Goal: Transaction & Acquisition: Purchase product/service

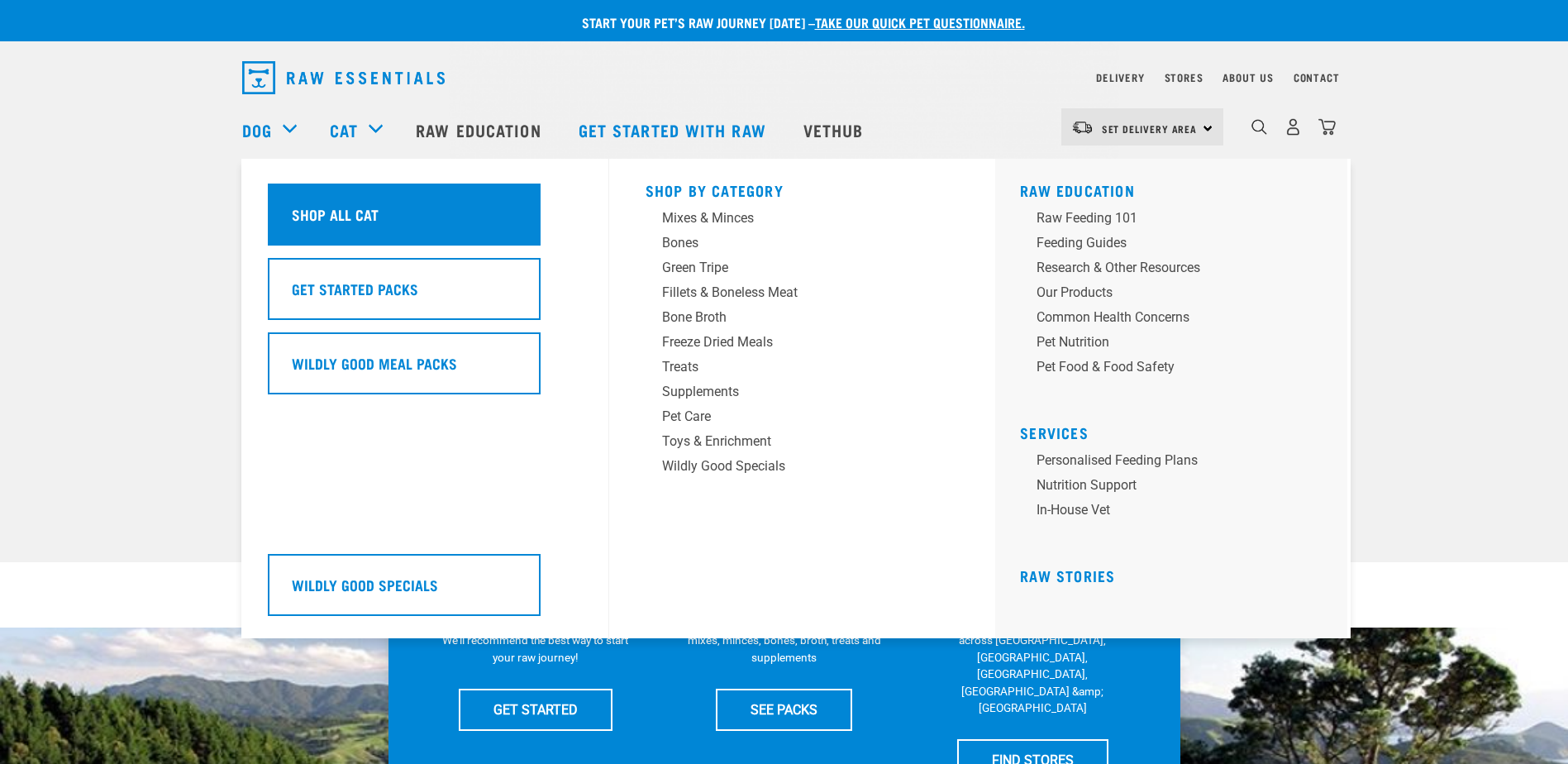
click at [386, 216] on div "Shop All Cat" at bounding box center [404, 214] width 273 height 62
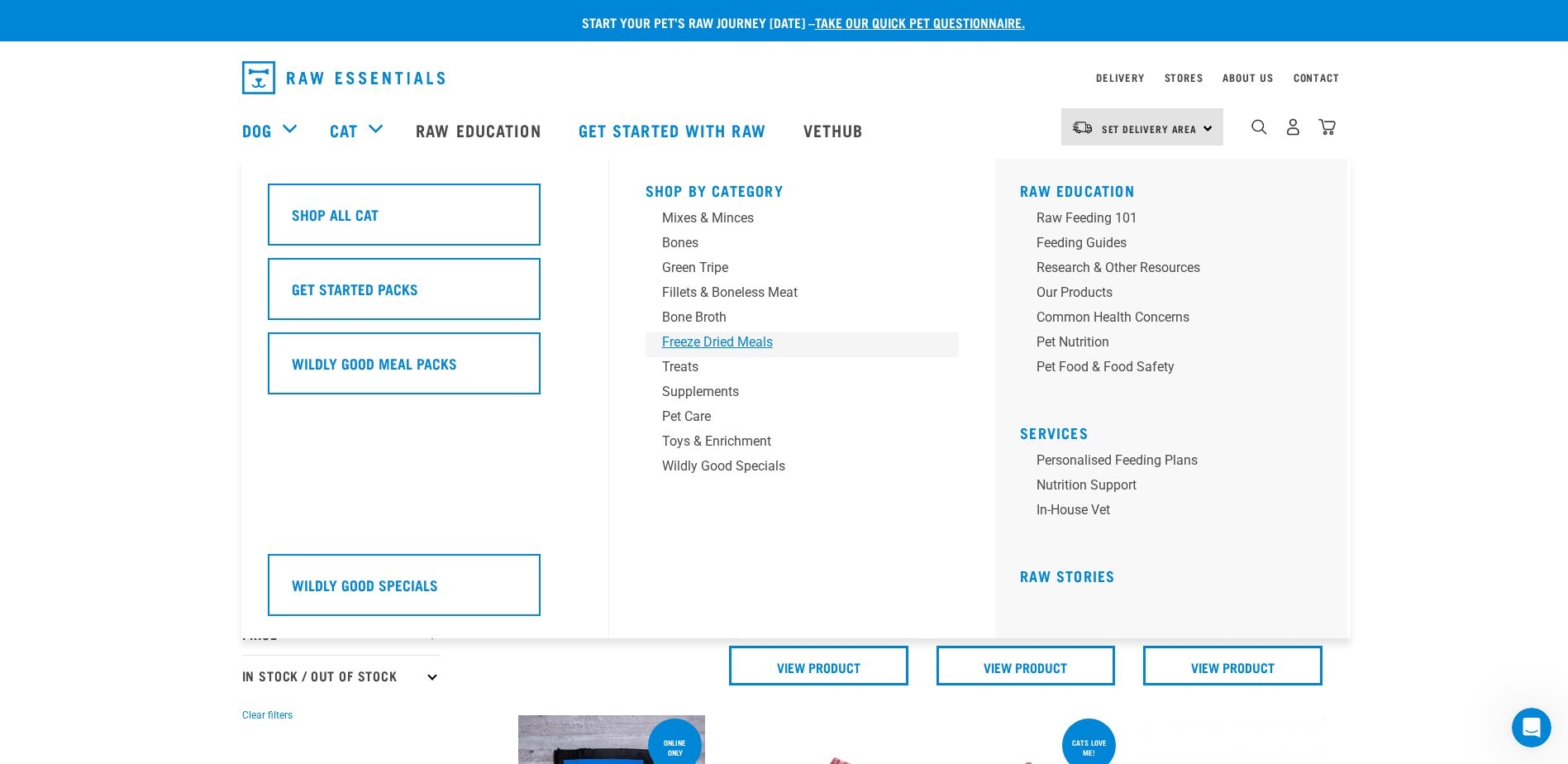
click at [710, 347] on div "Freeze Dried Meals" at bounding box center [790, 342] width 258 height 19
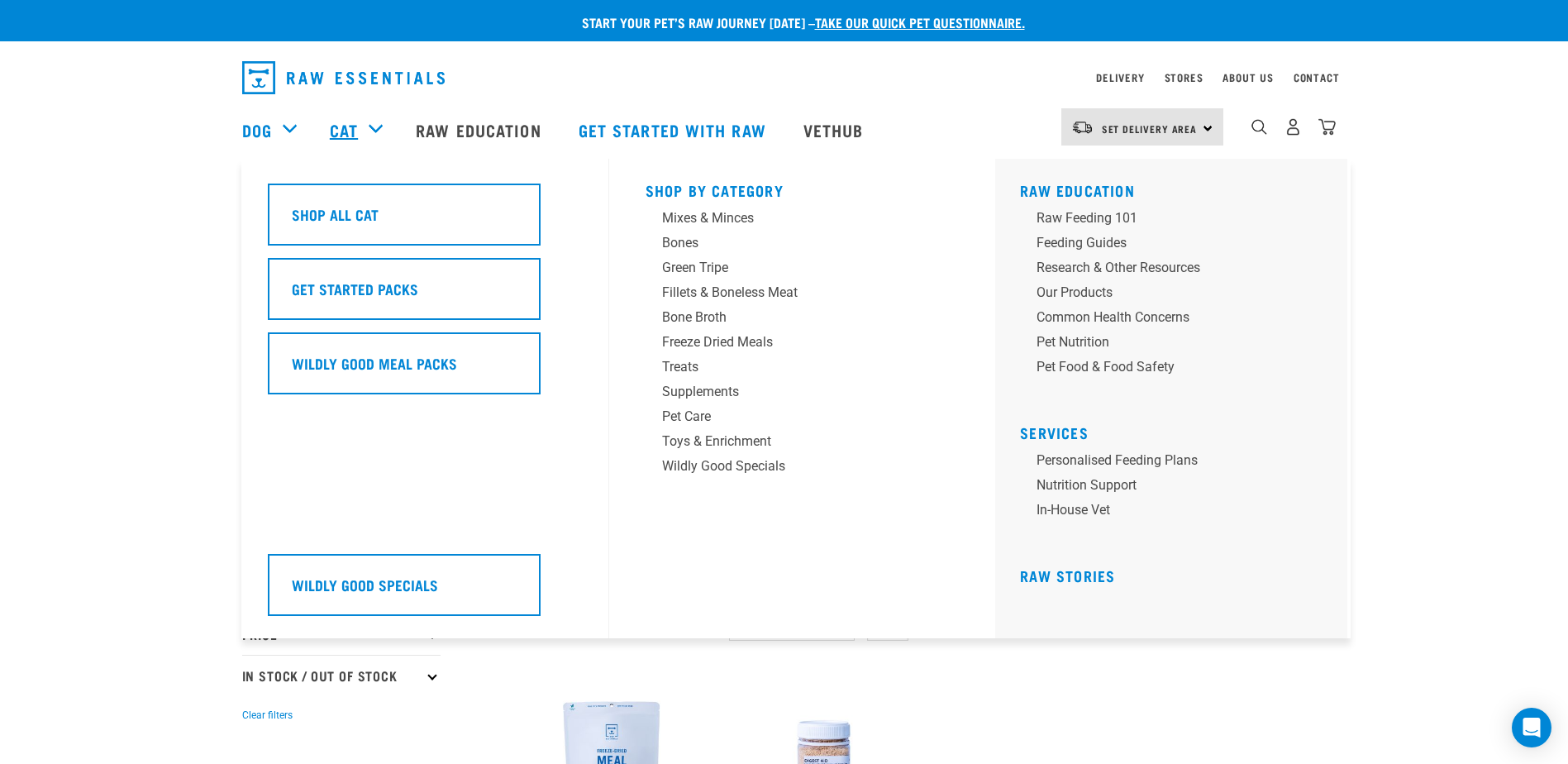
click at [337, 128] on link "Cat" at bounding box center [343, 129] width 28 height 24
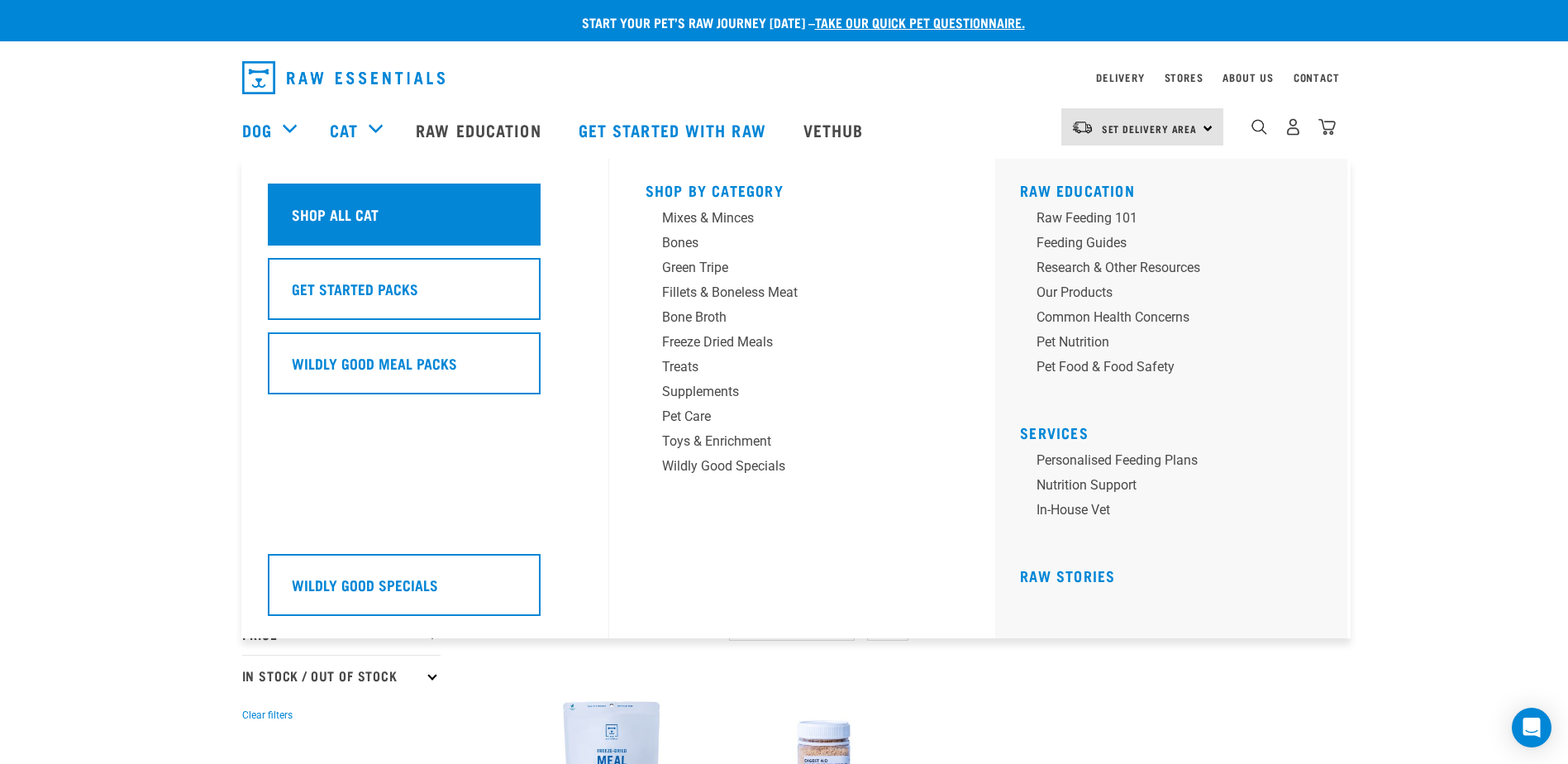
click at [339, 208] on h5 "Shop All Cat" at bounding box center [334, 214] width 87 height 21
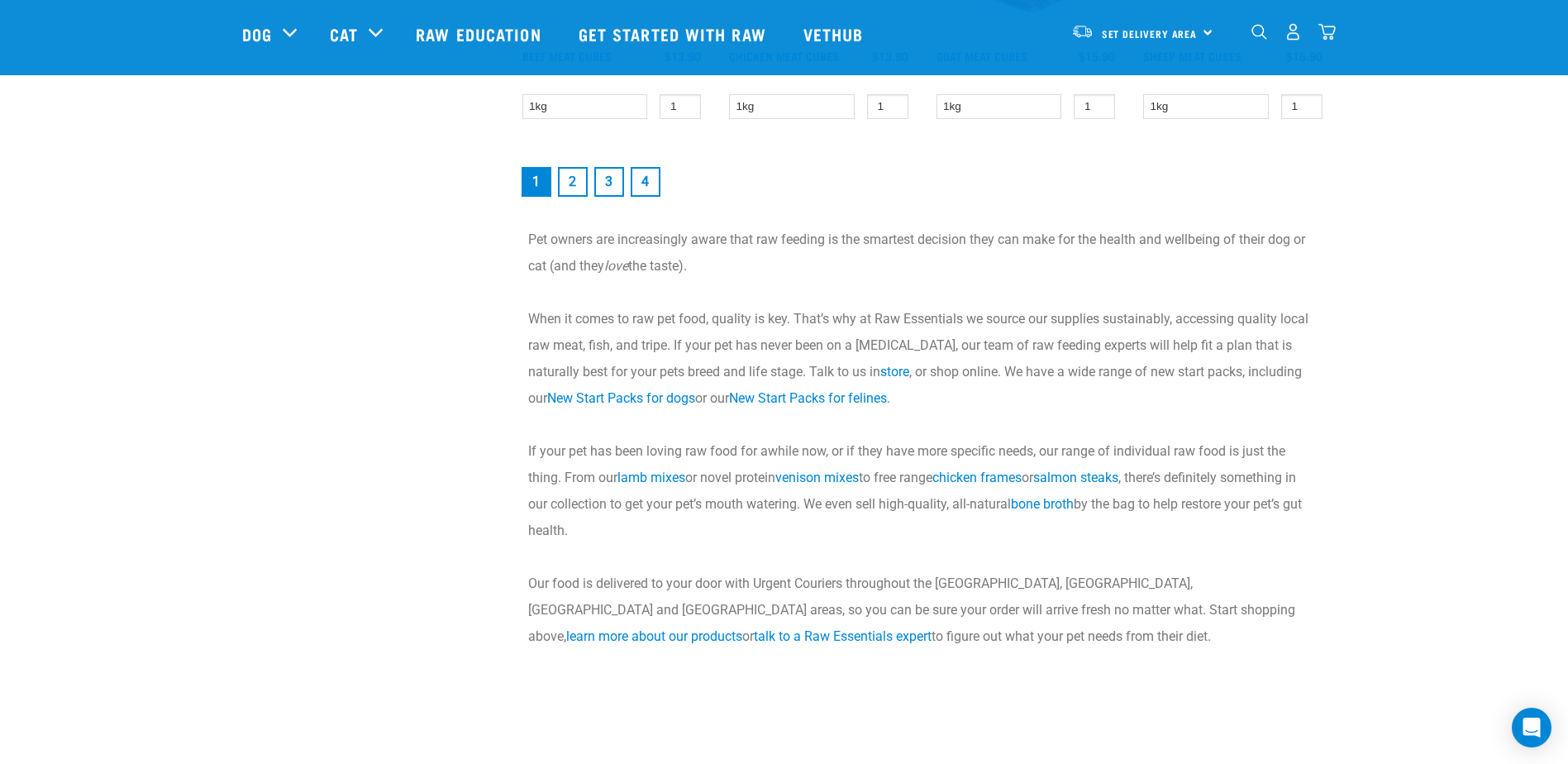
scroll to position [2397, 0]
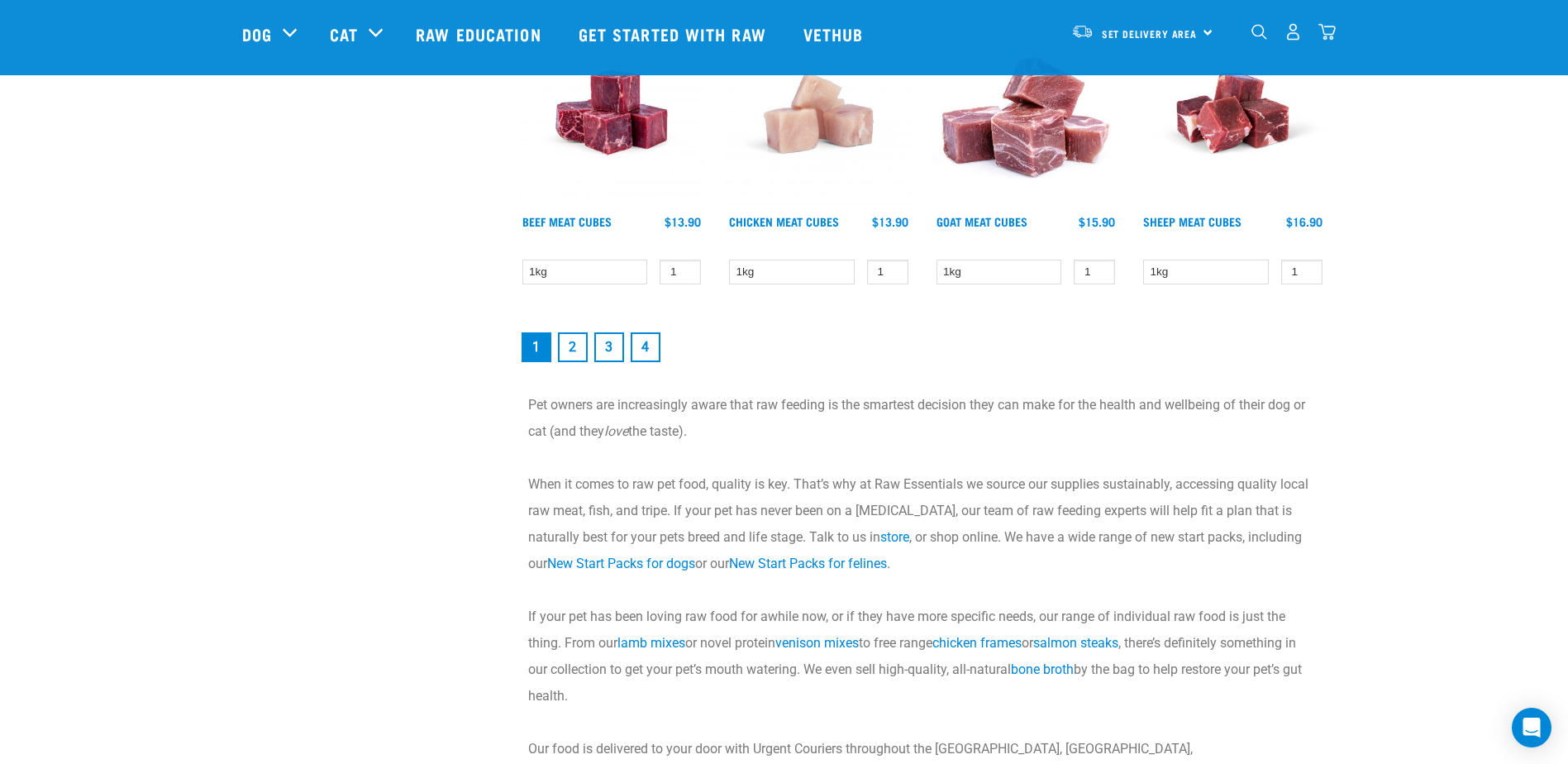
click at [574, 342] on link "2" at bounding box center [572, 347] width 30 height 30
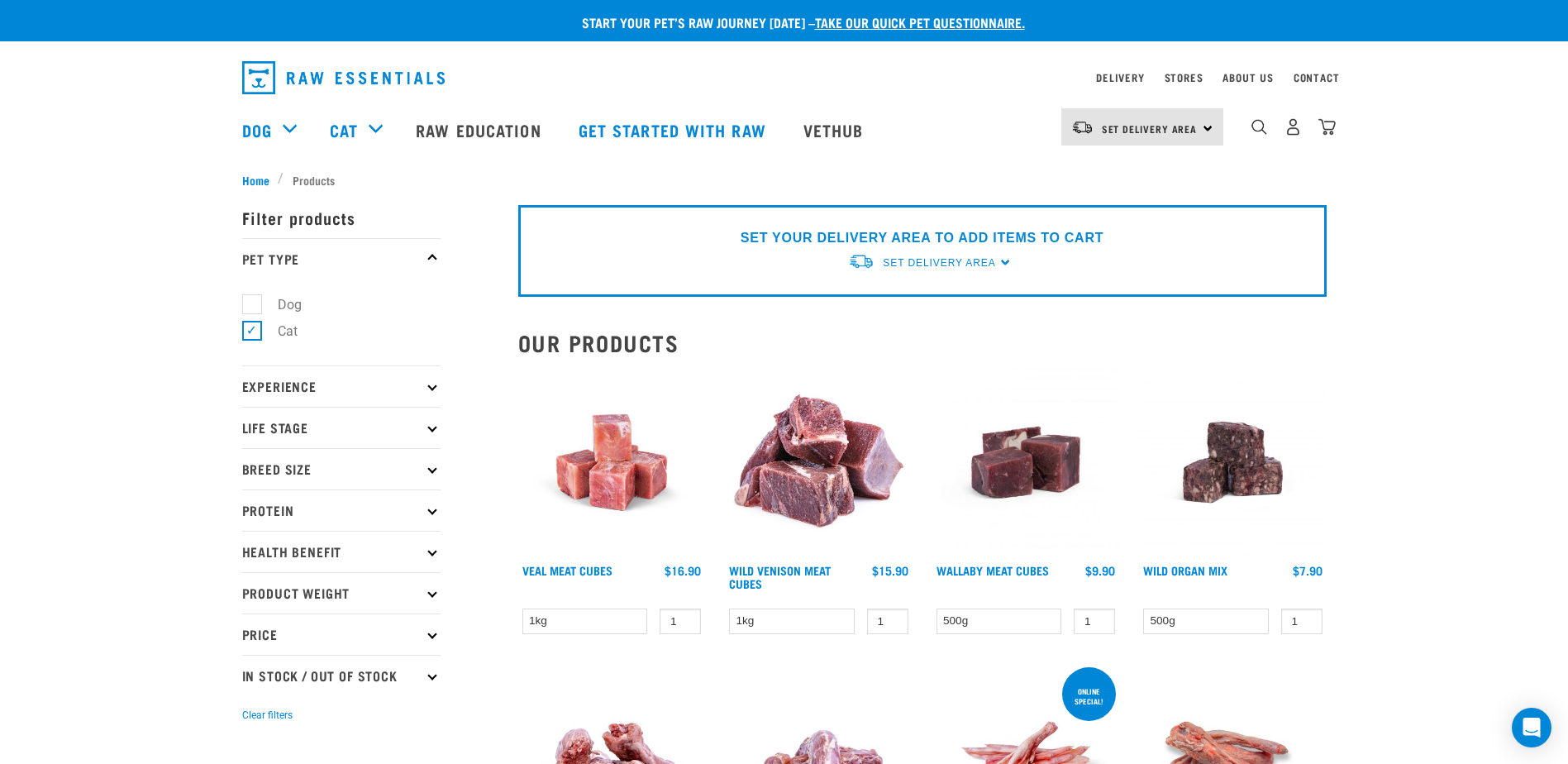
click at [251, 295] on label "Dog" at bounding box center [280, 304] width 57 height 20
click at [249, 296] on input "Dog" at bounding box center [248, 301] width 11 height 11
checkbox input "true"
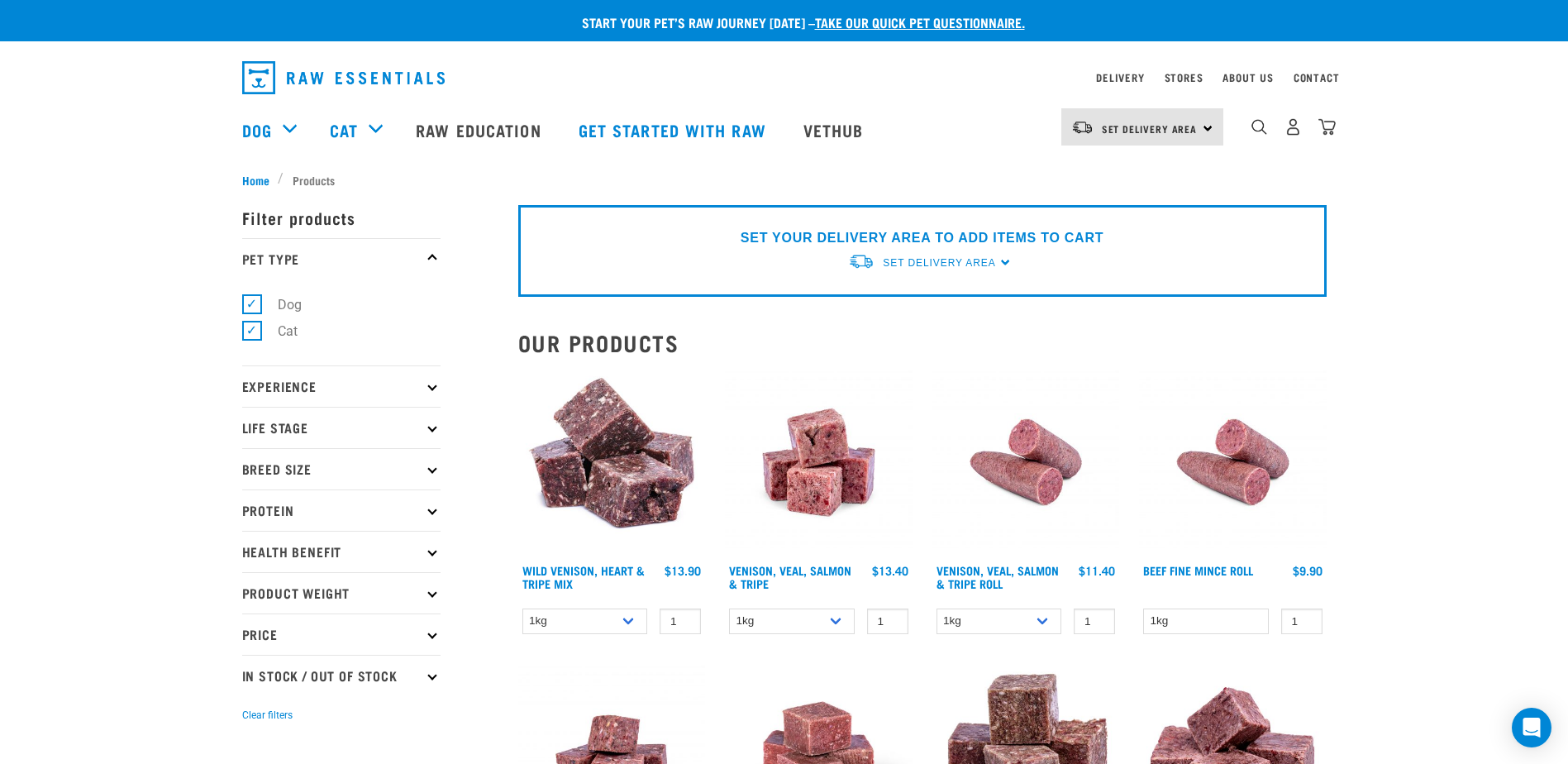
click at [309, 389] on p "Experience" at bounding box center [342, 386] width 199 height 41
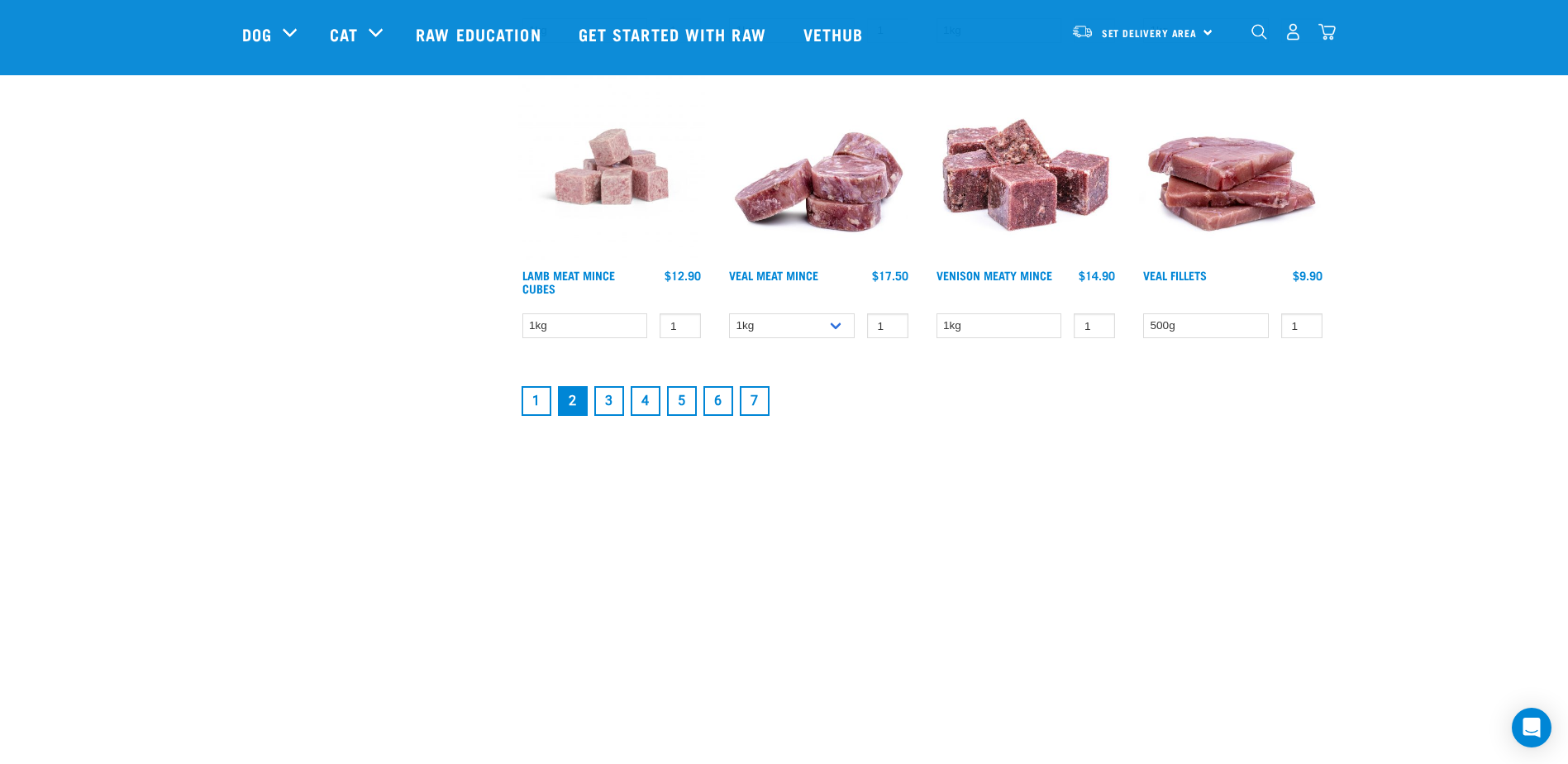
scroll to position [2229, 0]
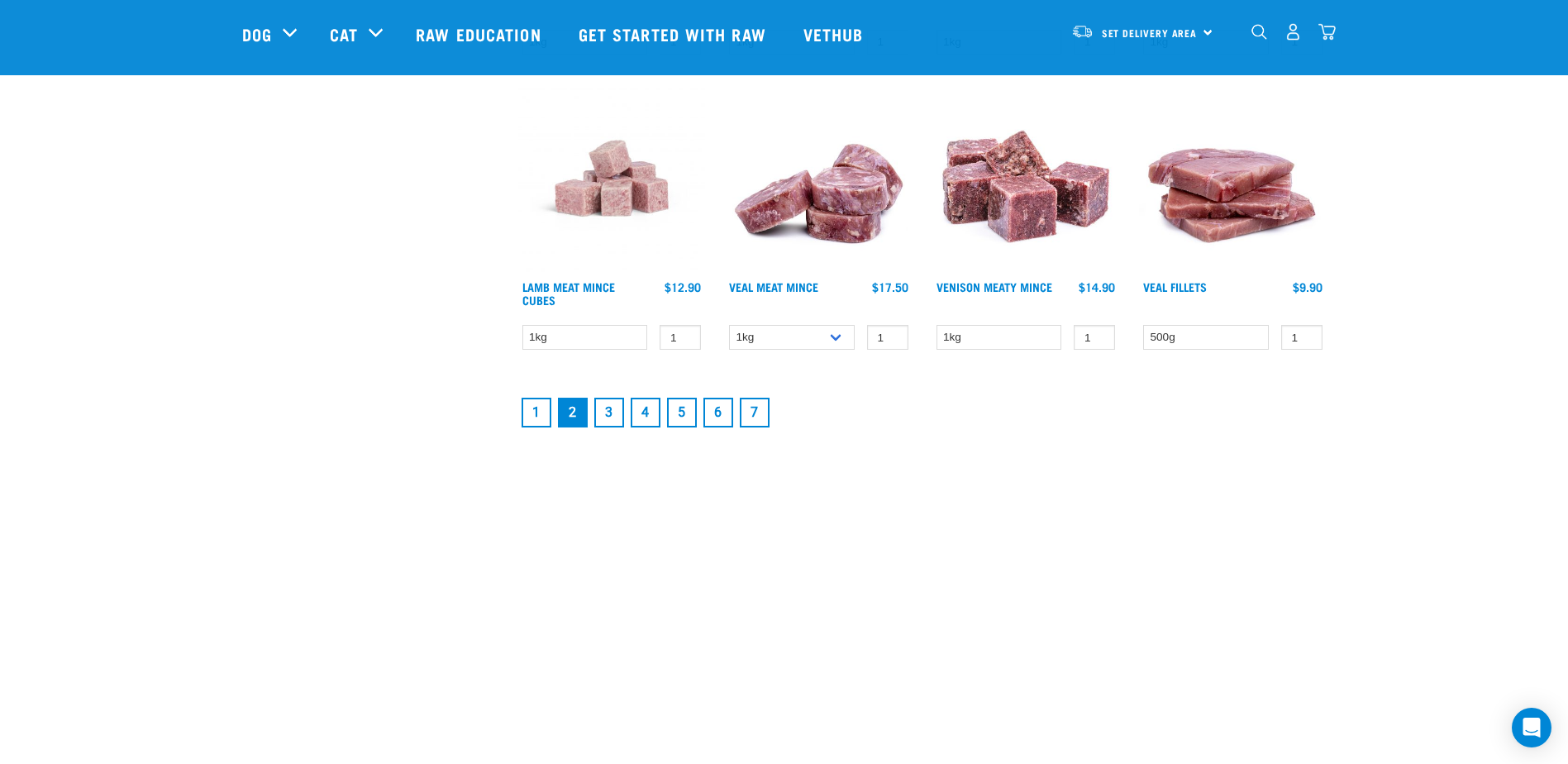
click at [674, 412] on link "5" at bounding box center [681, 412] width 30 height 30
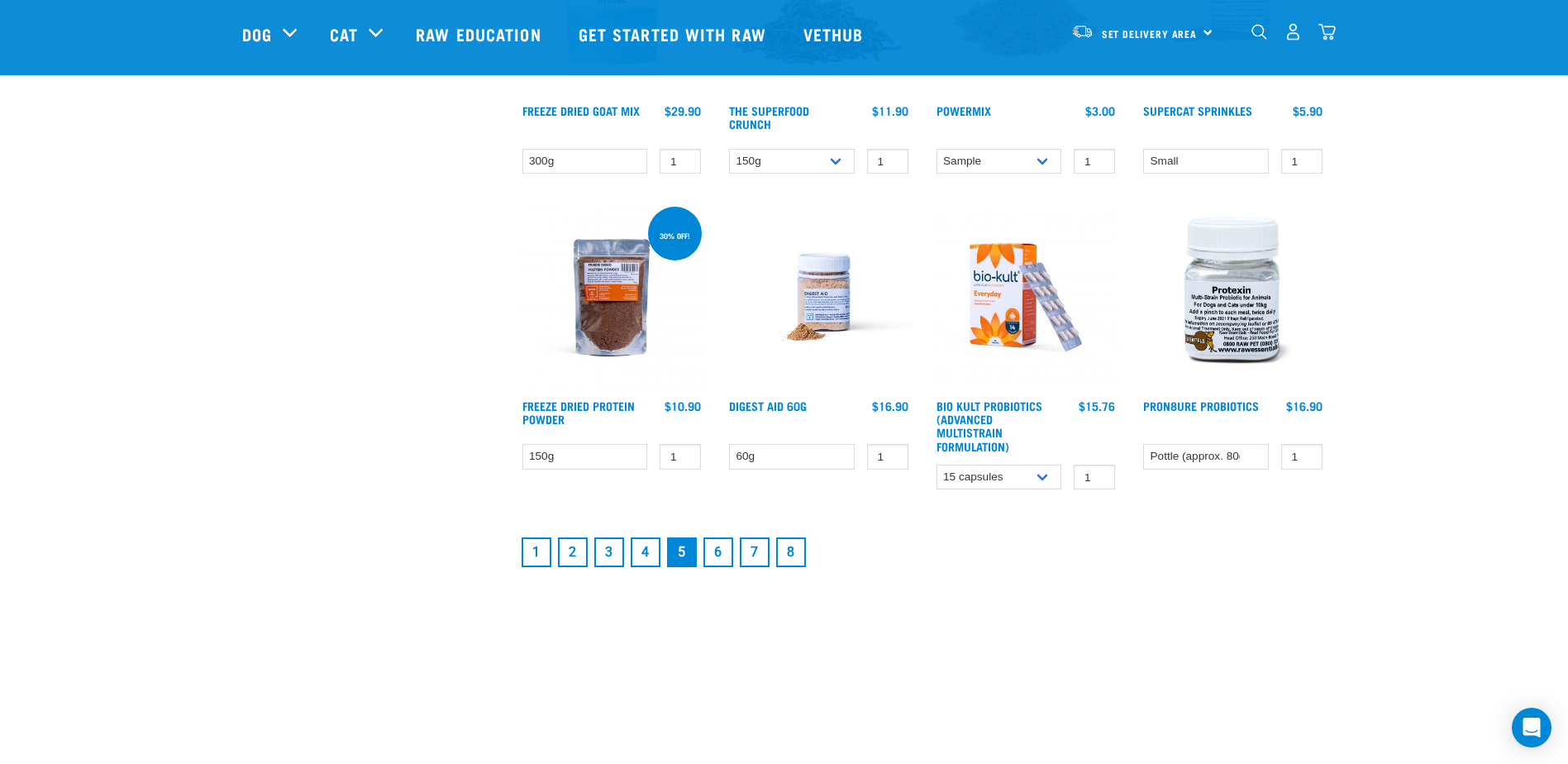
scroll to position [2149, 0]
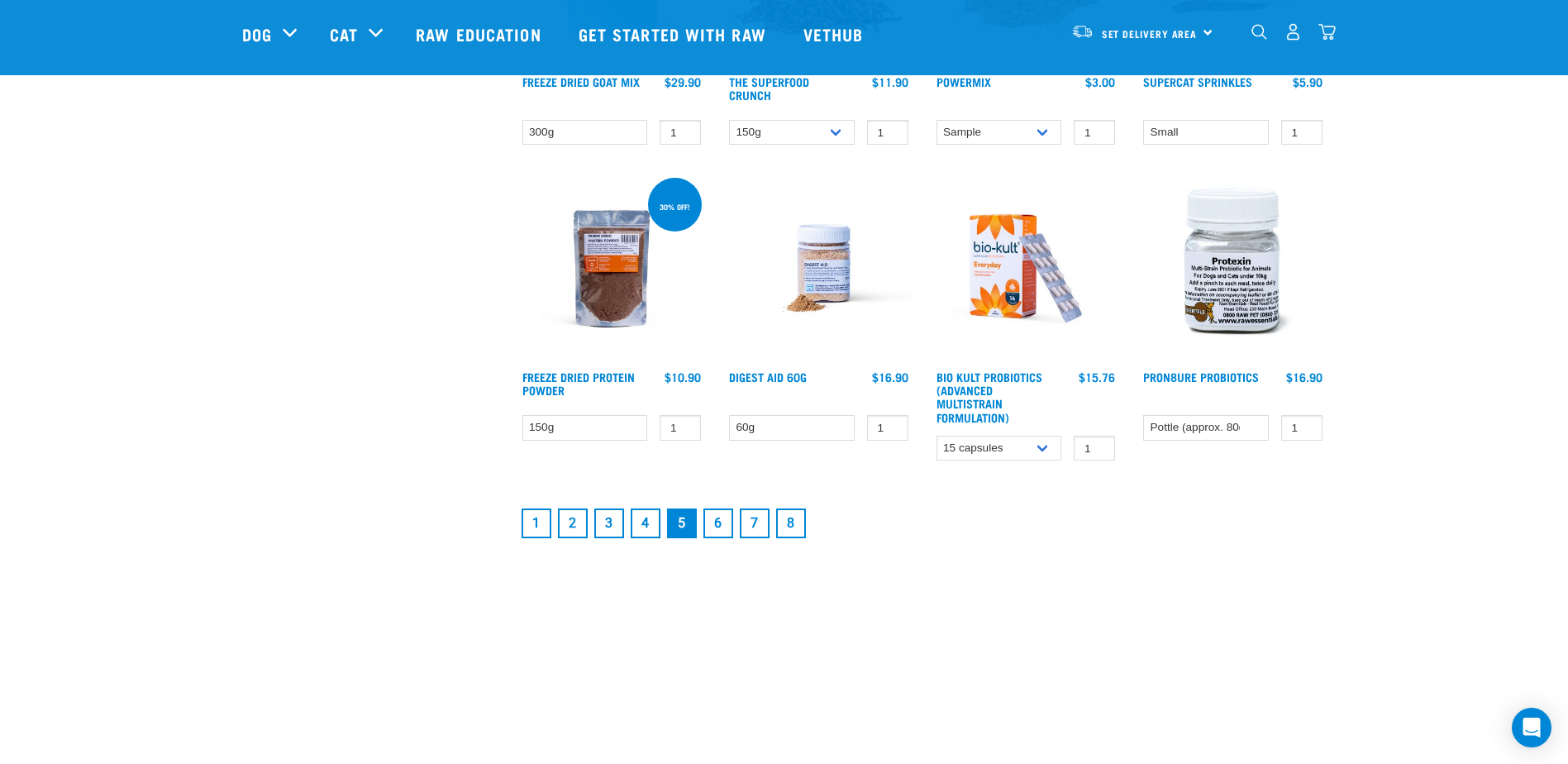
click at [656, 524] on link "4" at bounding box center [645, 523] width 30 height 30
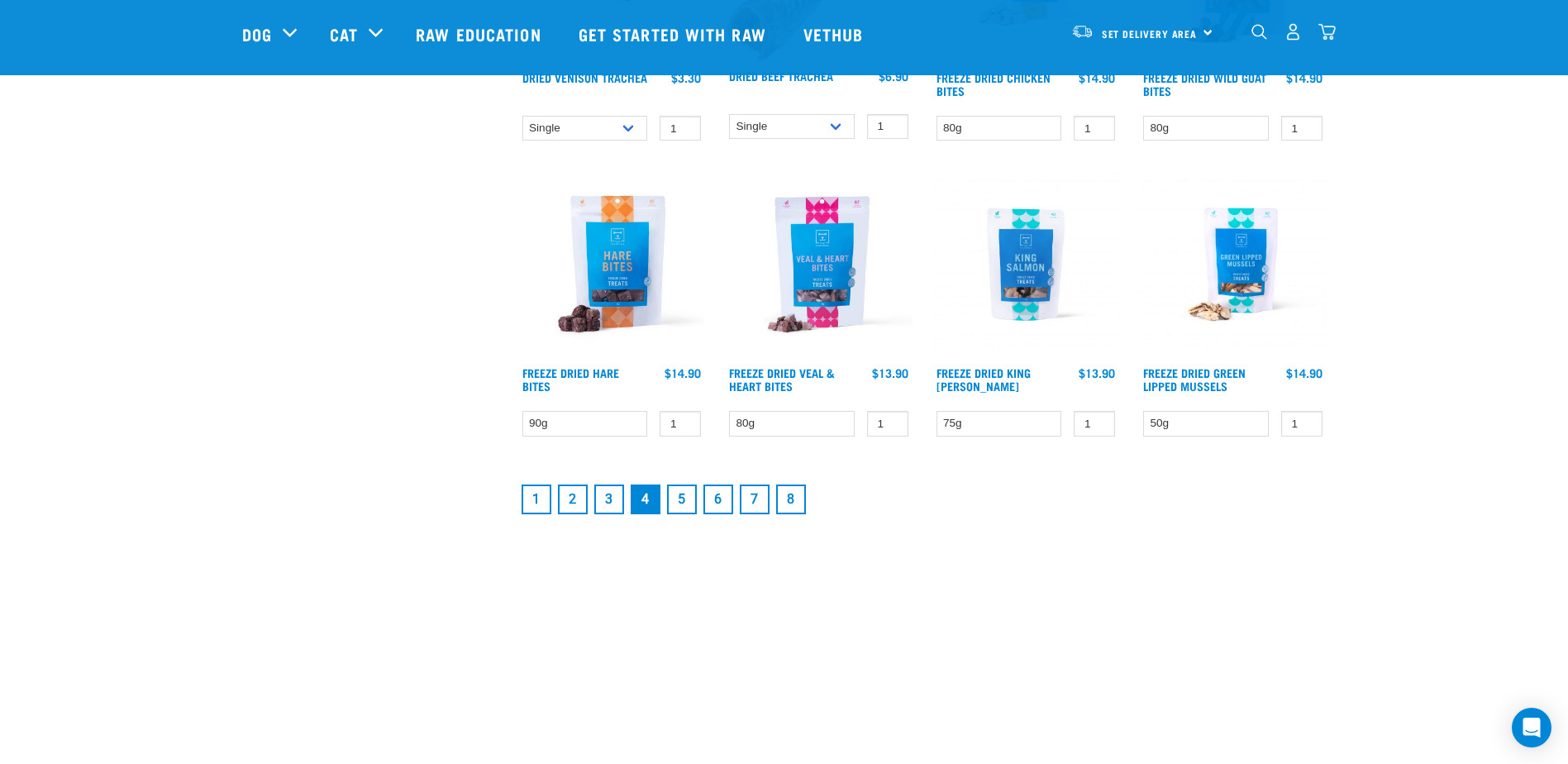
scroll to position [1901, 0]
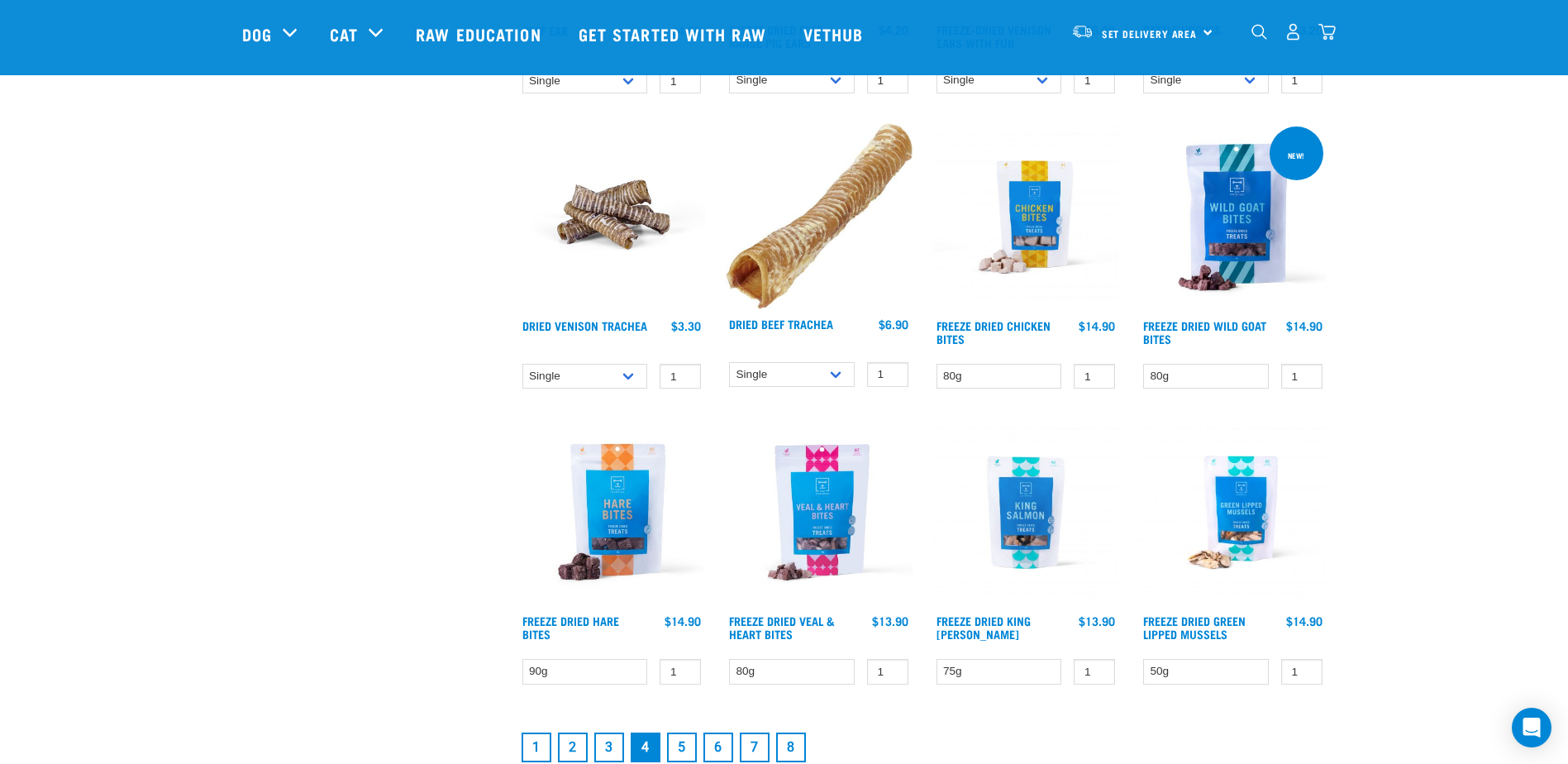
click at [684, 746] on link "5" at bounding box center [681, 746] width 30 height 30
